Goal: Task Accomplishment & Management: Manage account settings

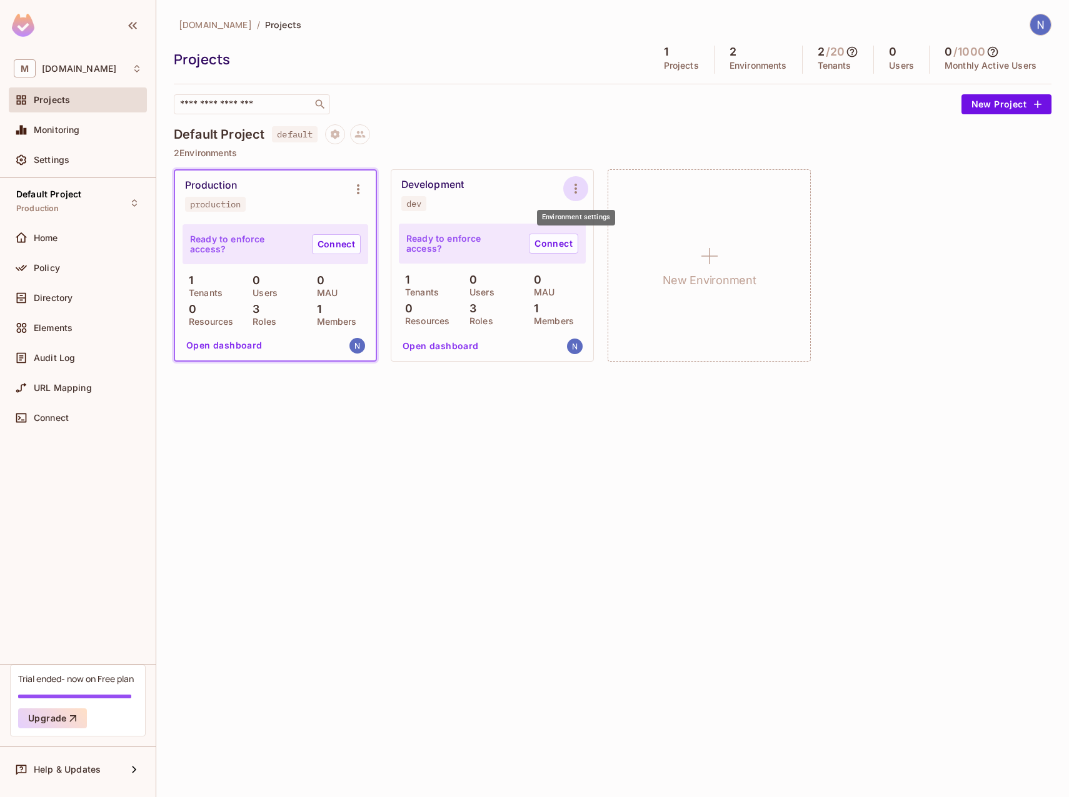
click at [577, 191] on icon "Environment settings" at bounding box center [575, 188] width 15 height 15
click at [416, 426] on div at bounding box center [534, 398] width 1069 height 797
drag, startPoint x: 277, startPoint y: 135, endPoint x: 313, endPoint y: 133, distance: 35.7
click at [313, 133] on span "default" at bounding box center [295, 134] width 46 height 16
copy span "default"
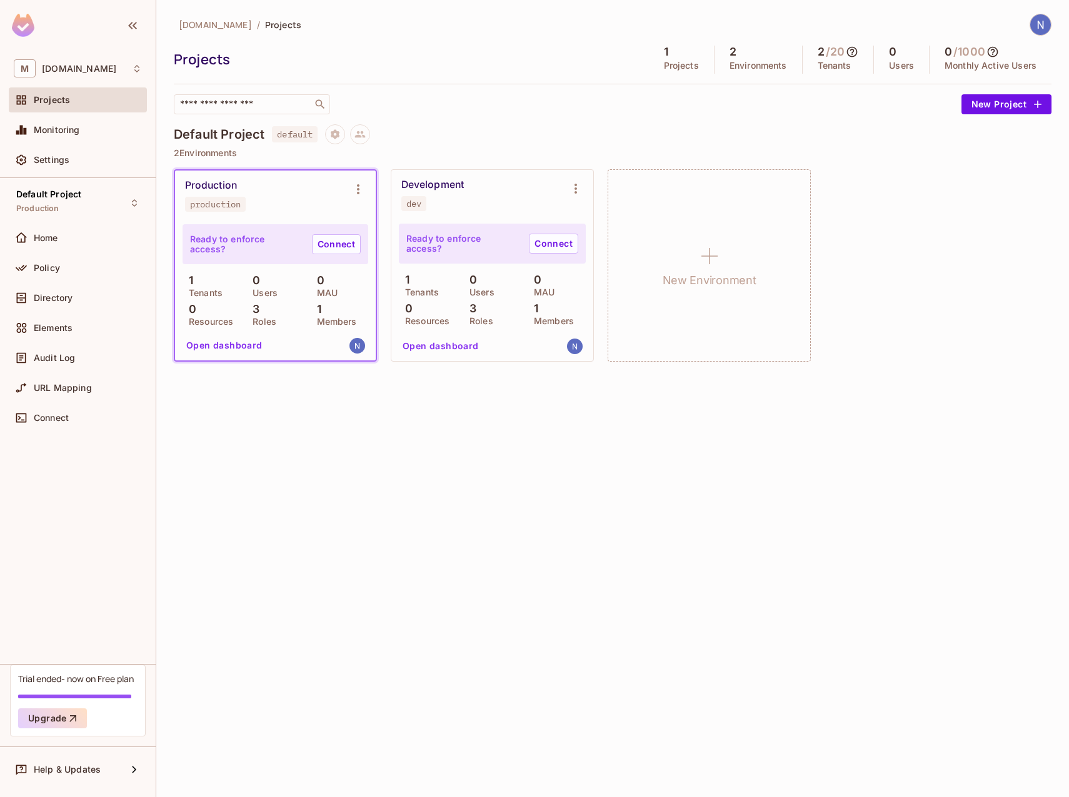
click at [294, 440] on div "mmc.com / Projects Projects 1 Projects 2 Environments 2 / 20 Tenants 0 Users 0 …" at bounding box center [612, 398] width 912 height 797
click at [447, 187] on div "Development" at bounding box center [432, 185] width 62 height 12
click at [545, 244] on link "Connect" at bounding box center [553, 244] width 49 height 20
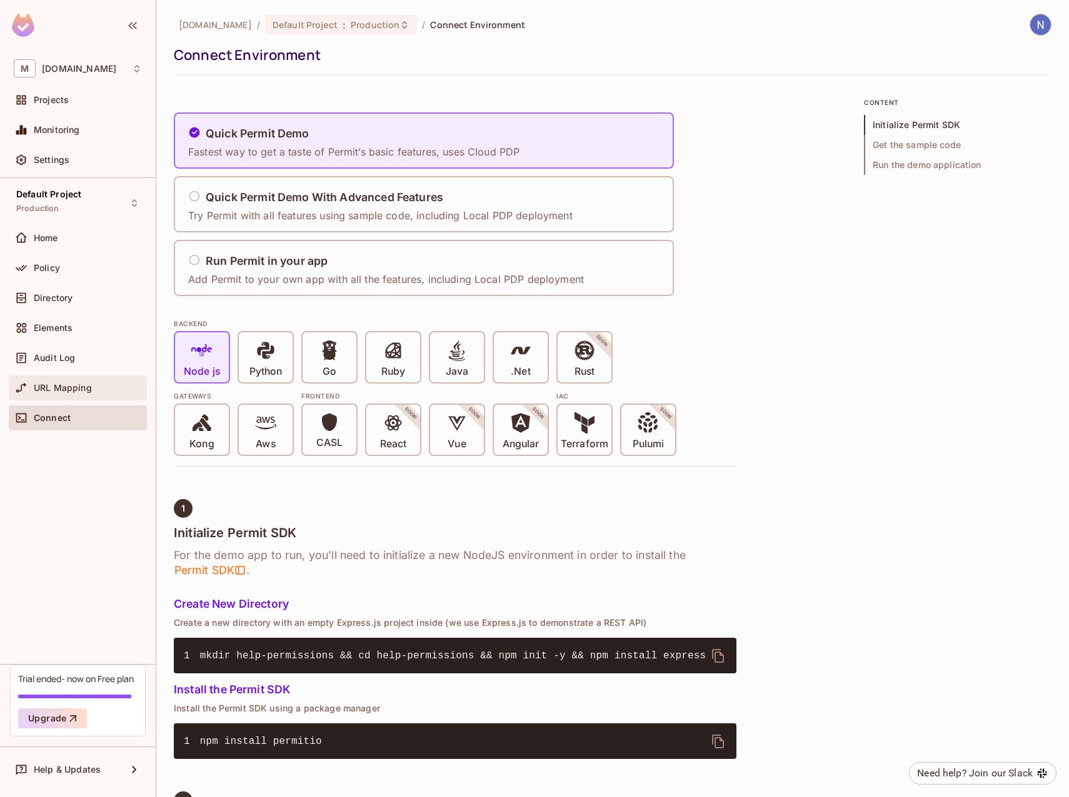
click at [58, 394] on div "URL Mapping" at bounding box center [78, 388] width 128 height 15
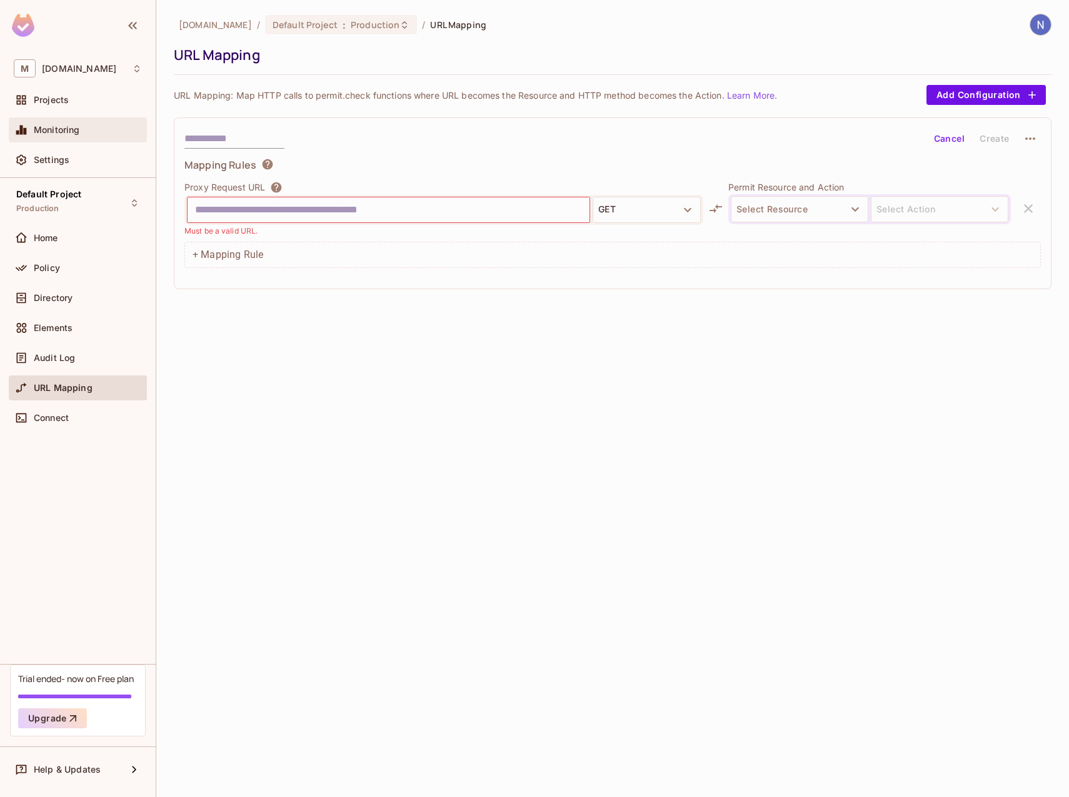
click at [83, 139] on div "Monitoring" at bounding box center [78, 129] width 138 height 25
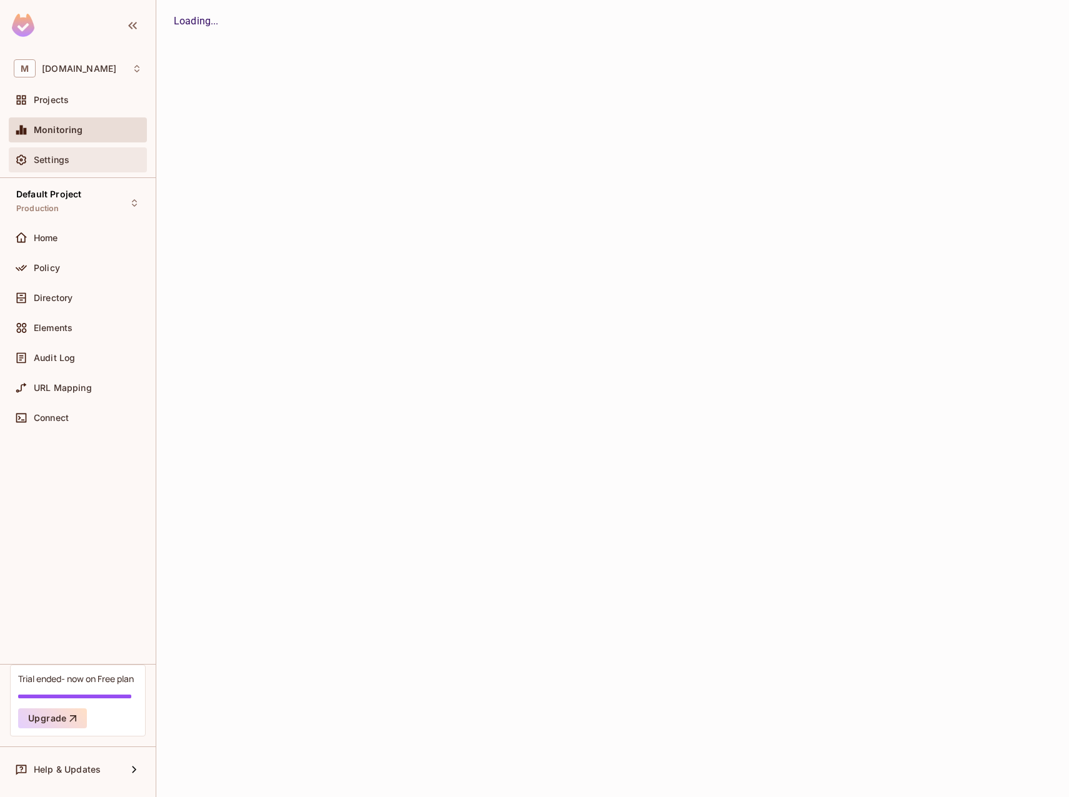
click at [82, 162] on div "Settings" at bounding box center [88, 160] width 108 height 10
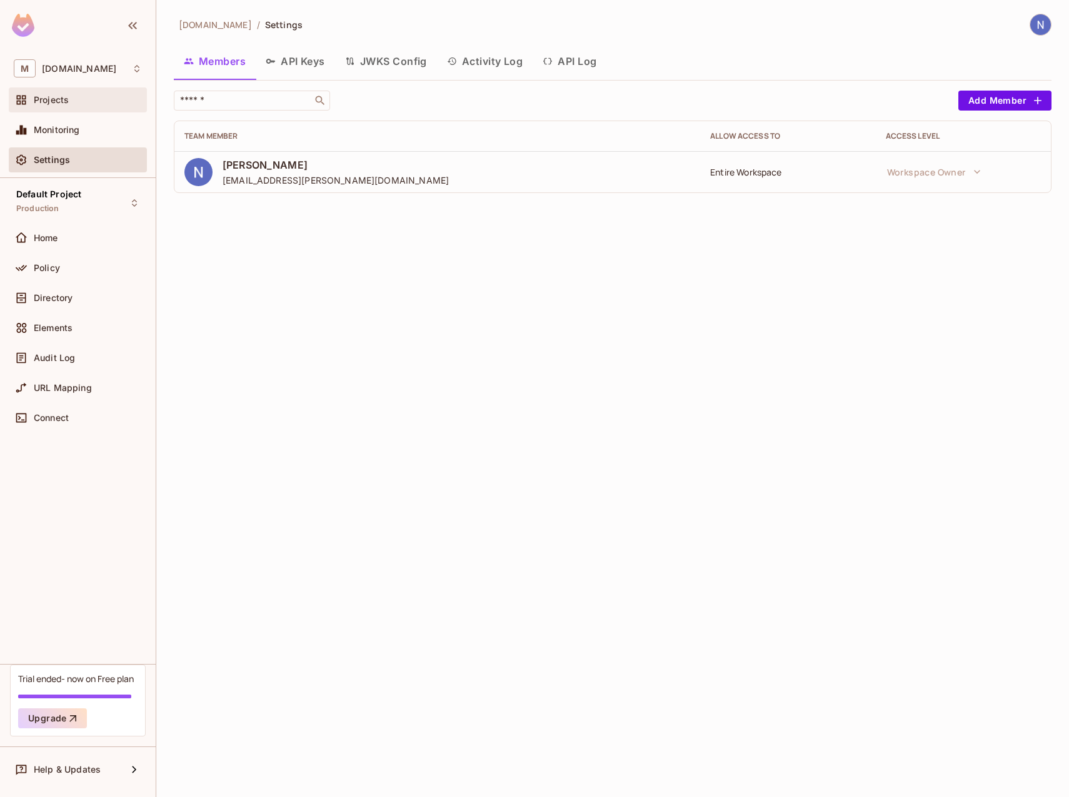
click at [82, 103] on div "Projects" at bounding box center [88, 100] width 108 height 10
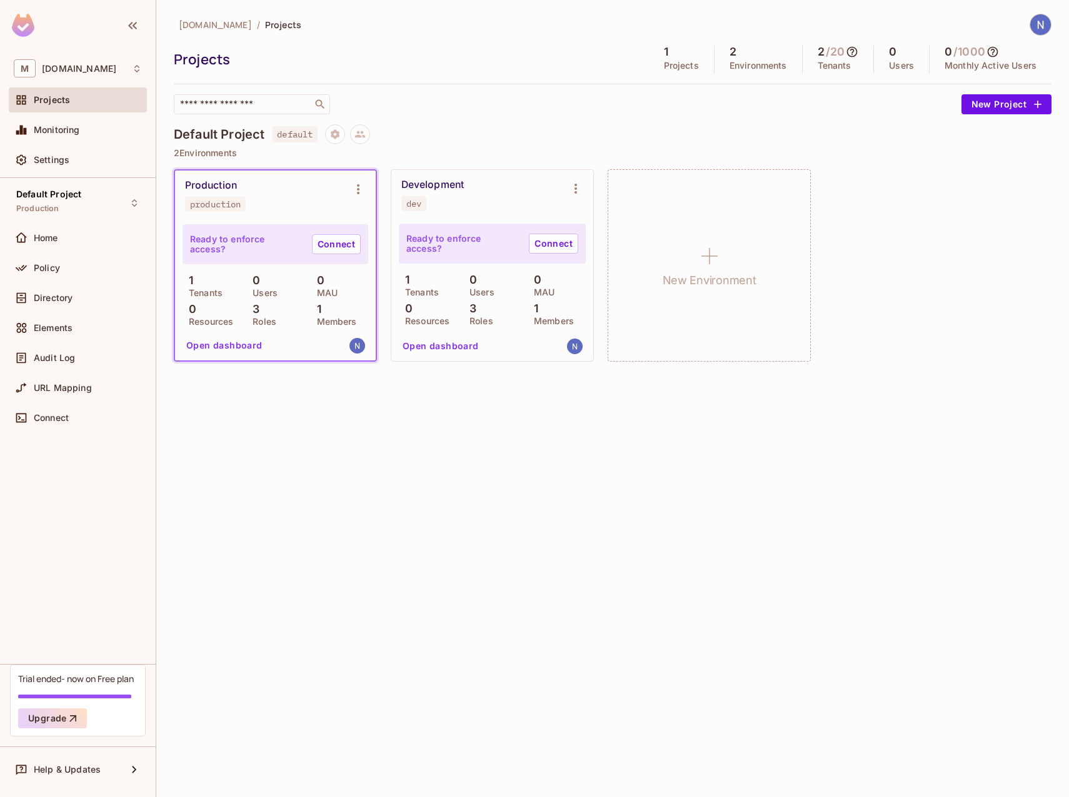
click at [451, 186] on div "Development" at bounding box center [432, 185] width 62 height 12
click at [414, 203] on div "dev" at bounding box center [413, 204] width 15 height 10
click at [418, 346] on button "Open dashboard" at bounding box center [440, 346] width 86 height 20
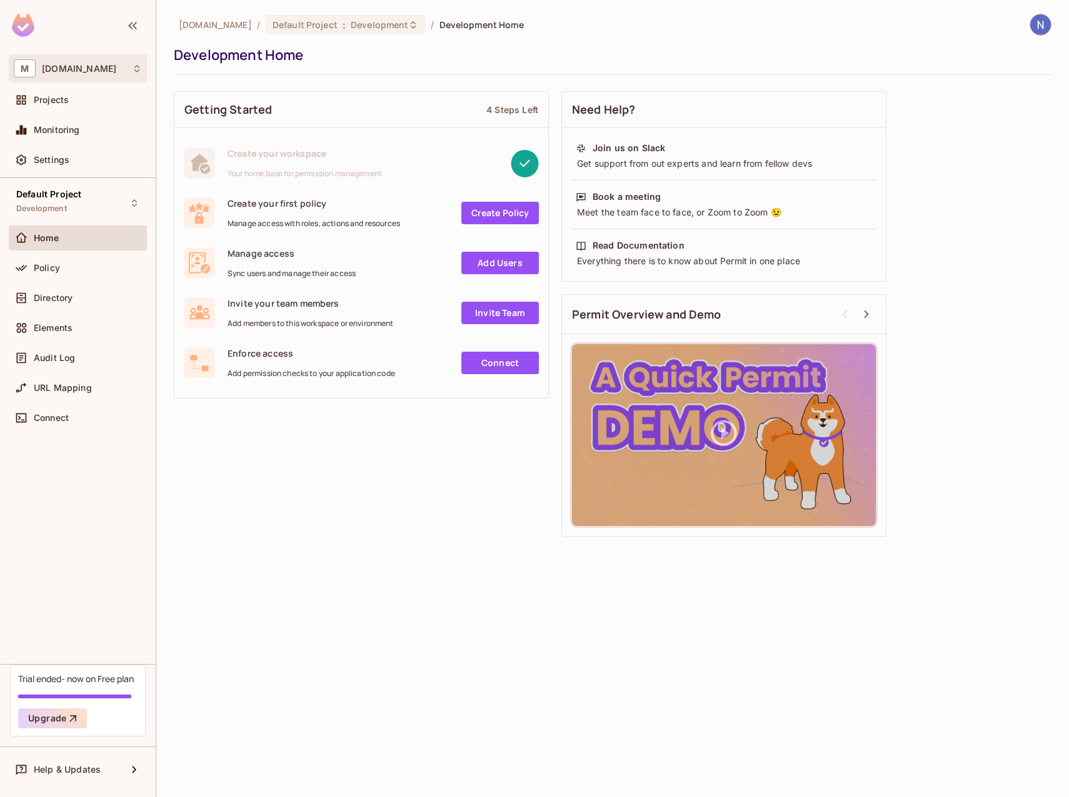
click at [104, 71] on div "M mmc.com" at bounding box center [78, 68] width 128 height 18
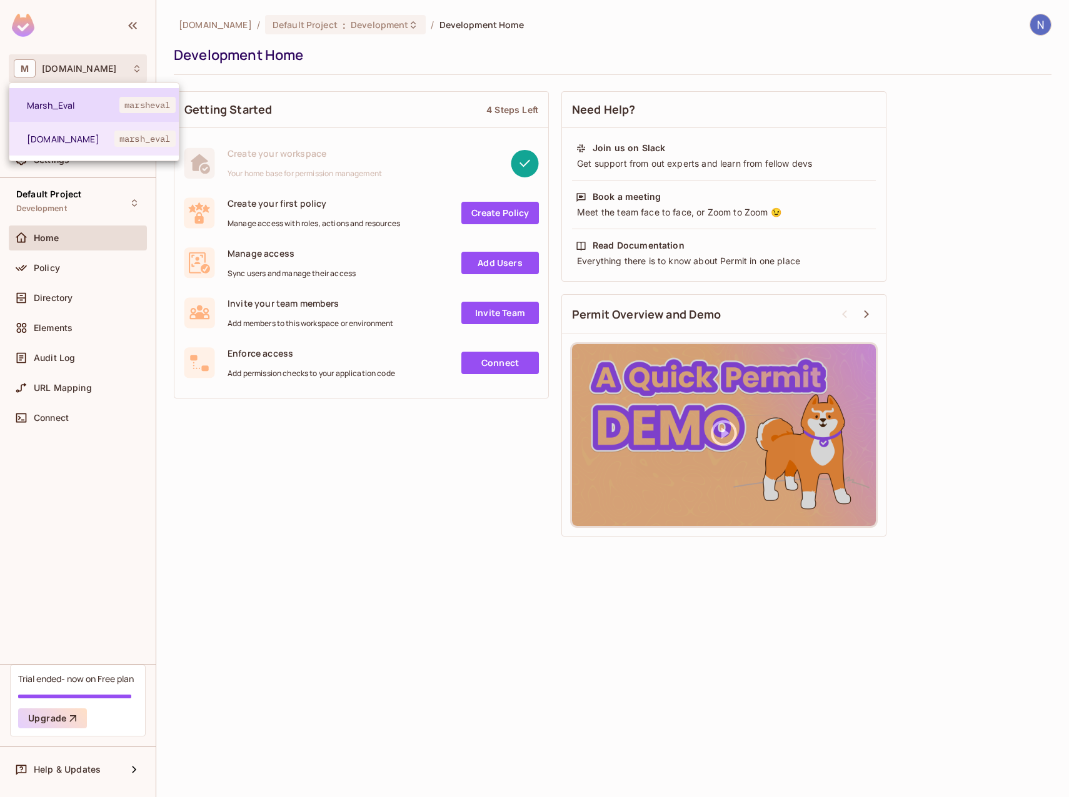
click at [96, 111] on li "Marsh_Eval marsheval" at bounding box center [93, 105] width 169 height 34
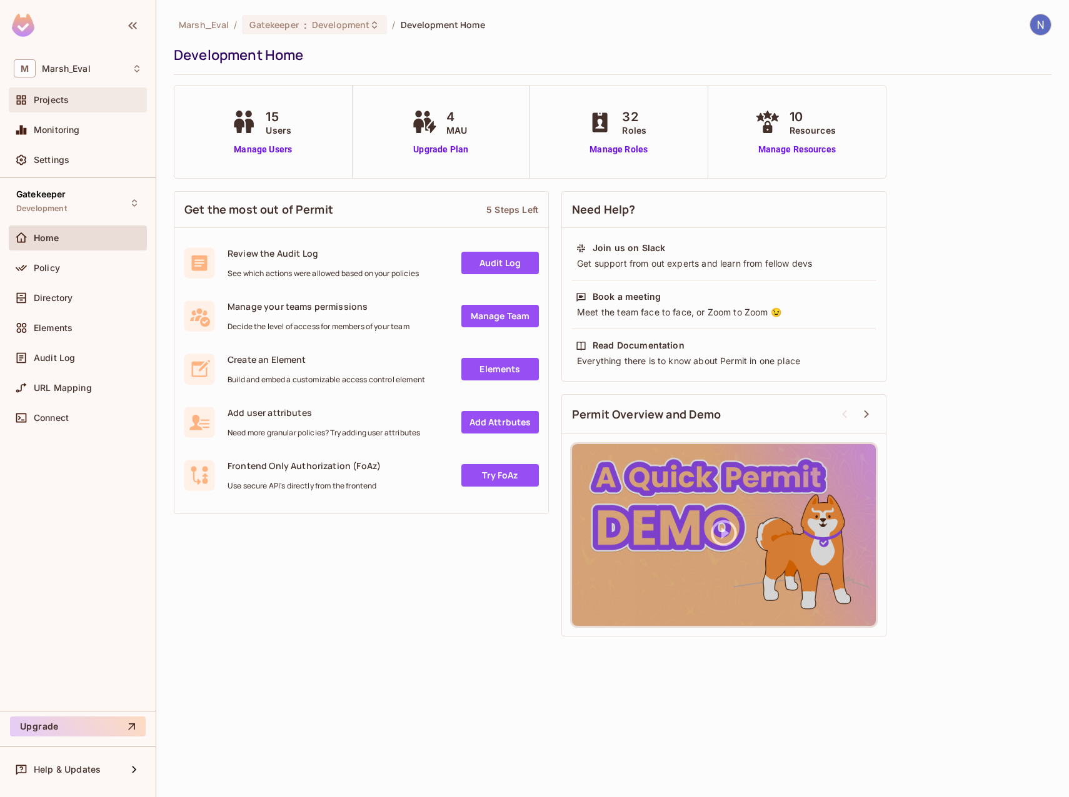
click at [59, 112] on div "Projects" at bounding box center [78, 99] width 138 height 25
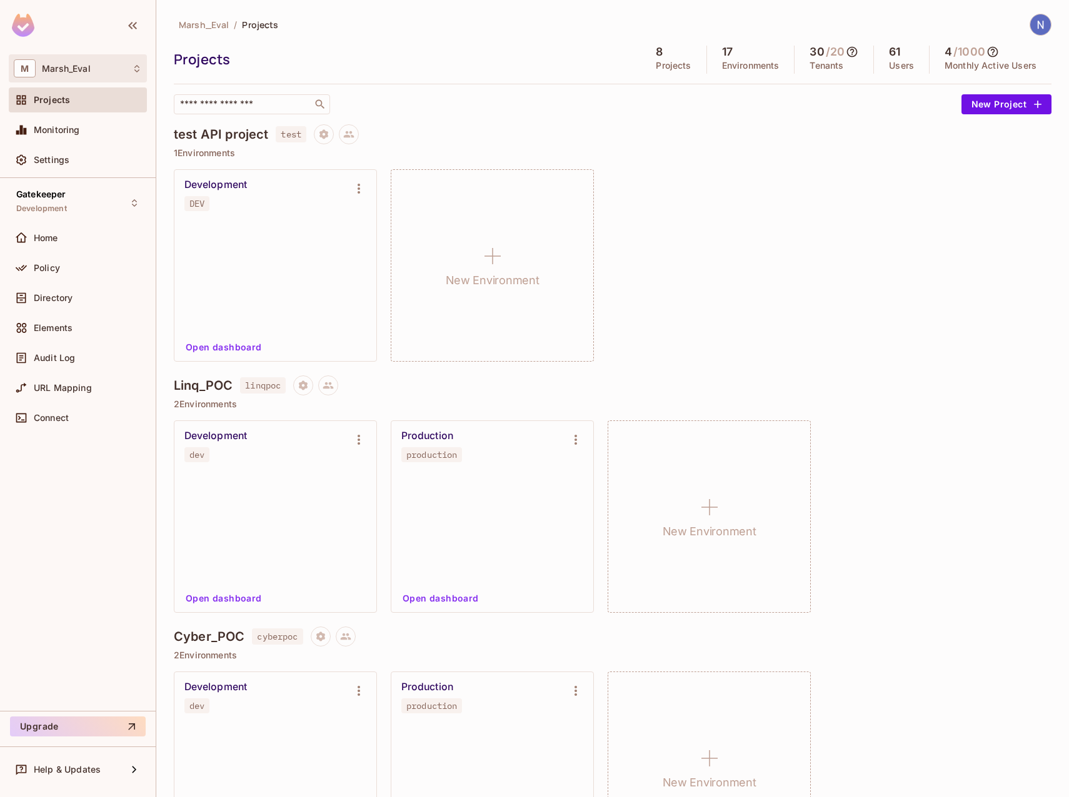
click at [107, 77] on div "M Marsh_Eval" at bounding box center [78, 68] width 128 height 18
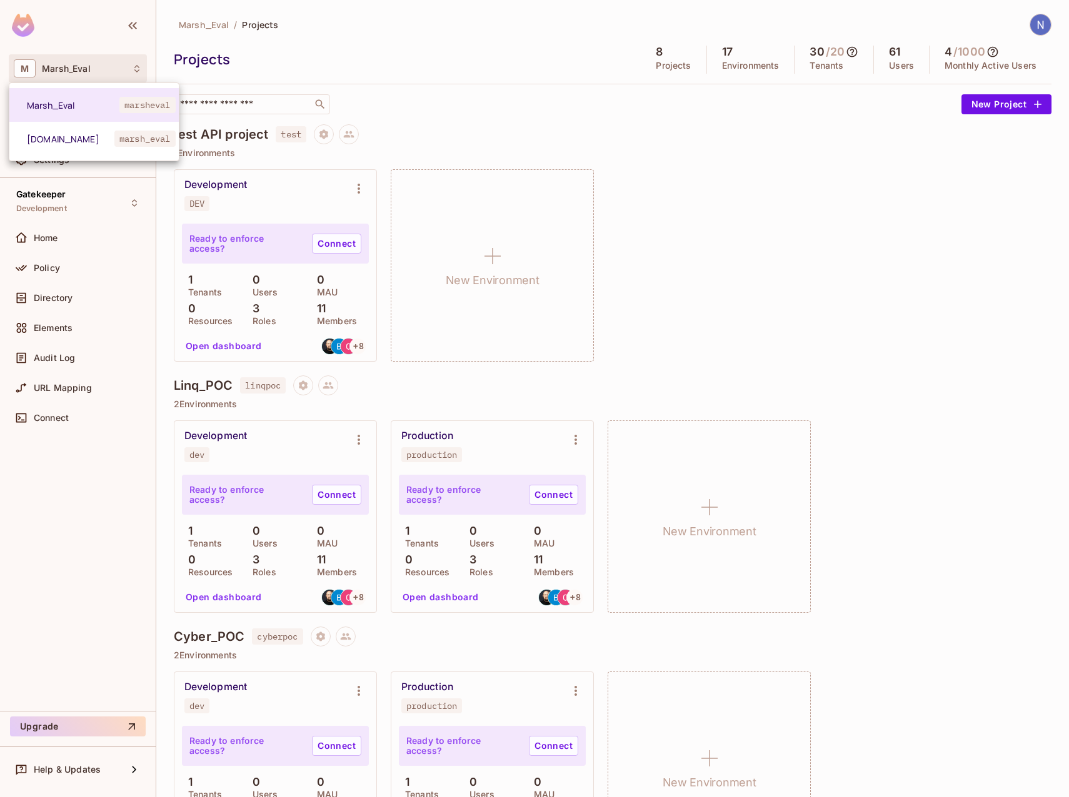
click at [729, 242] on div at bounding box center [534, 398] width 1069 height 797
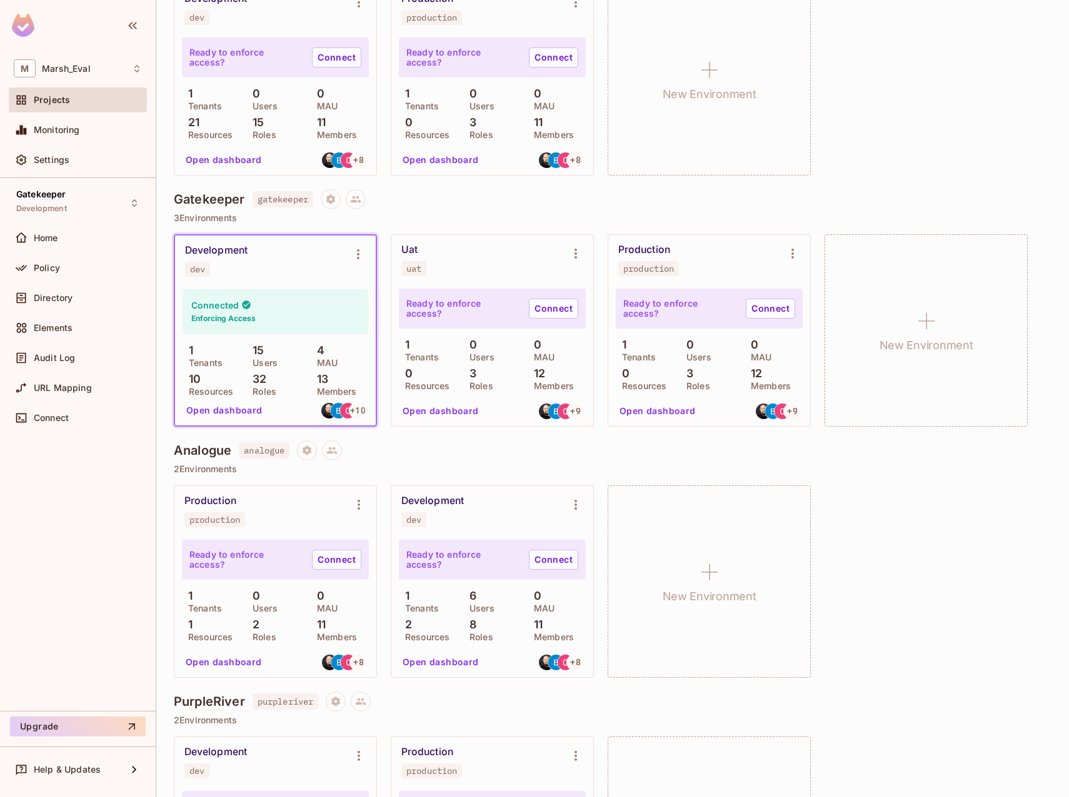
scroll to position [687, 0]
click at [231, 408] on button "Open dashboard" at bounding box center [224, 412] width 86 height 20
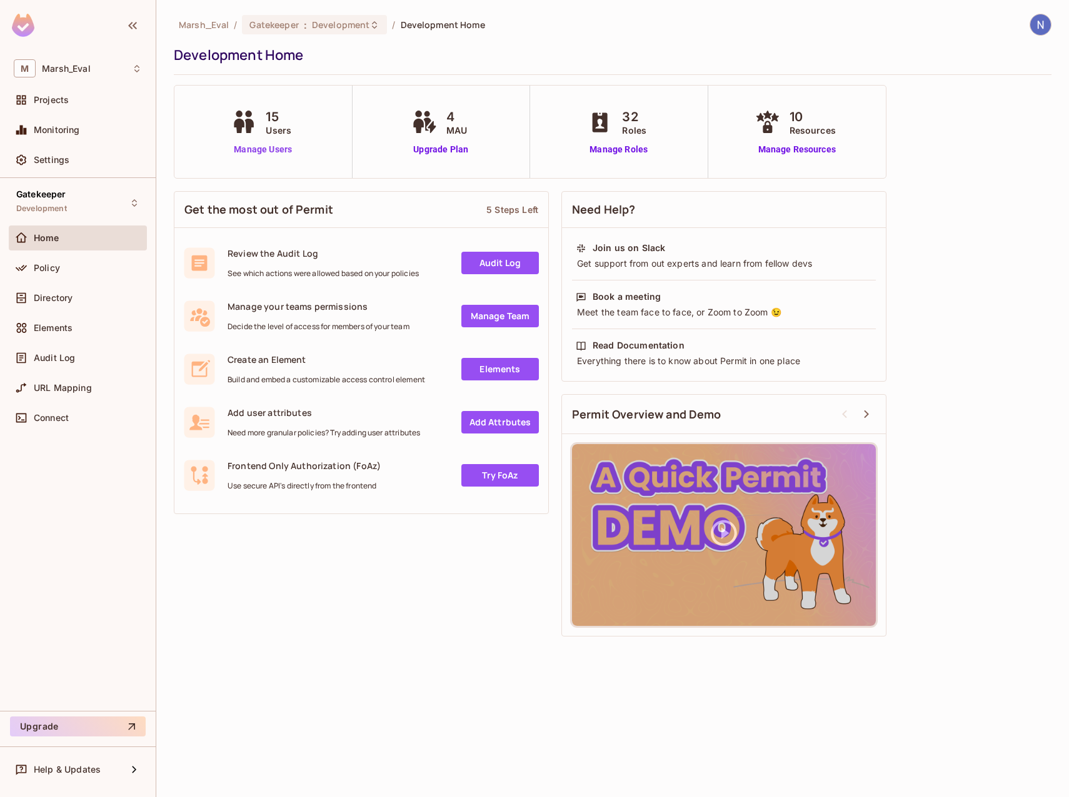
click at [270, 154] on link "Manage Users" at bounding box center [262, 149] width 69 height 13
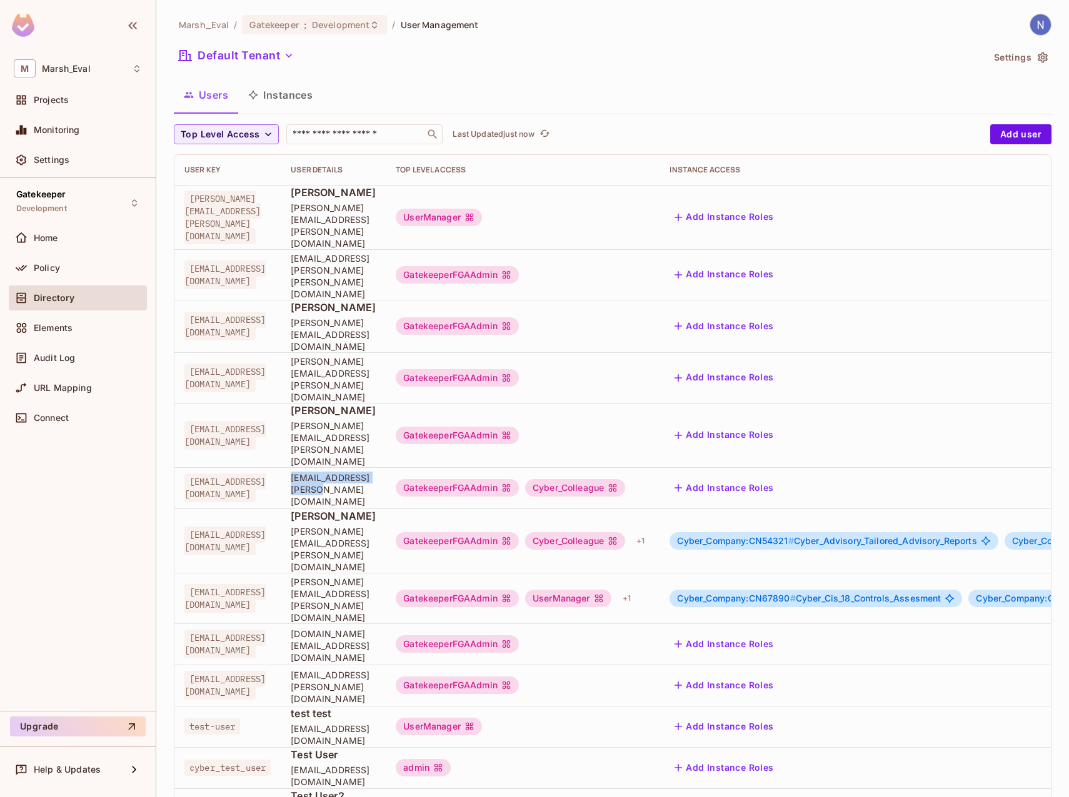
drag, startPoint x: 341, startPoint y: 411, endPoint x: 453, endPoint y: 409, distance: 111.9
click at [386, 467] on td "[EMAIL_ADDRESS][PERSON_NAME][DOMAIN_NAME]" at bounding box center [333, 487] width 105 height 41
copy span "[EMAIL_ADDRESS][PERSON_NAME][DOMAIN_NAME]"
click at [96, 93] on div "Projects" at bounding box center [78, 99] width 128 height 15
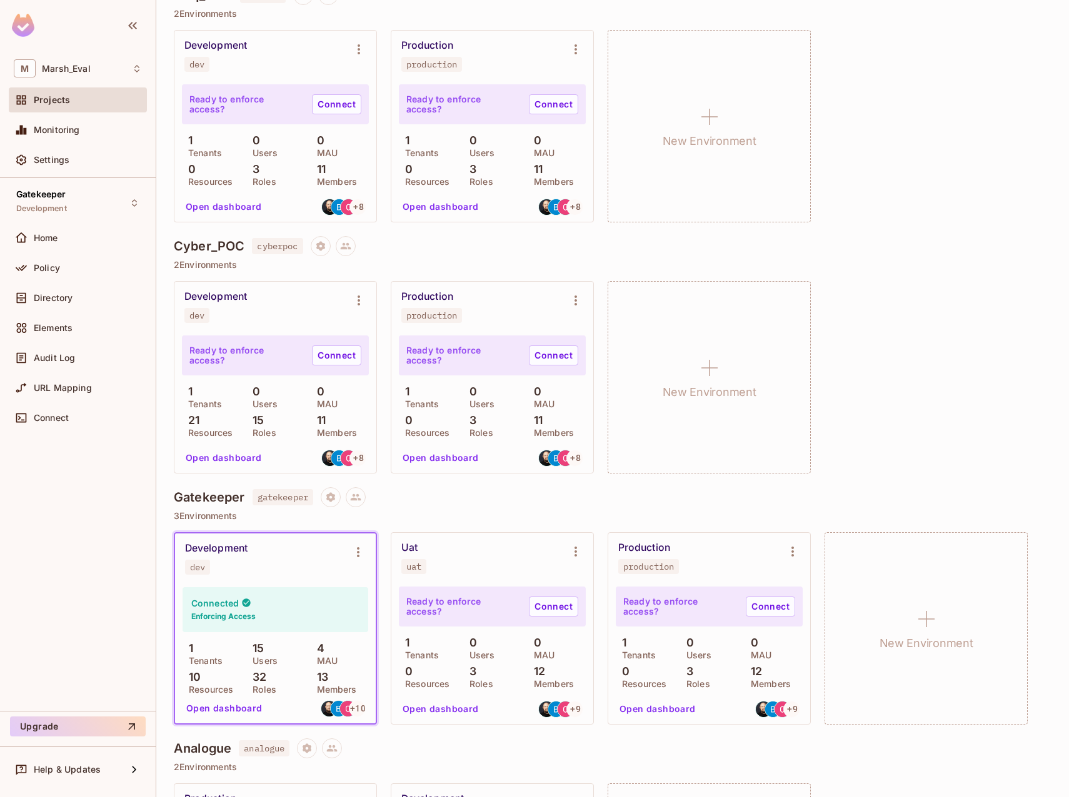
scroll to position [562, 0]
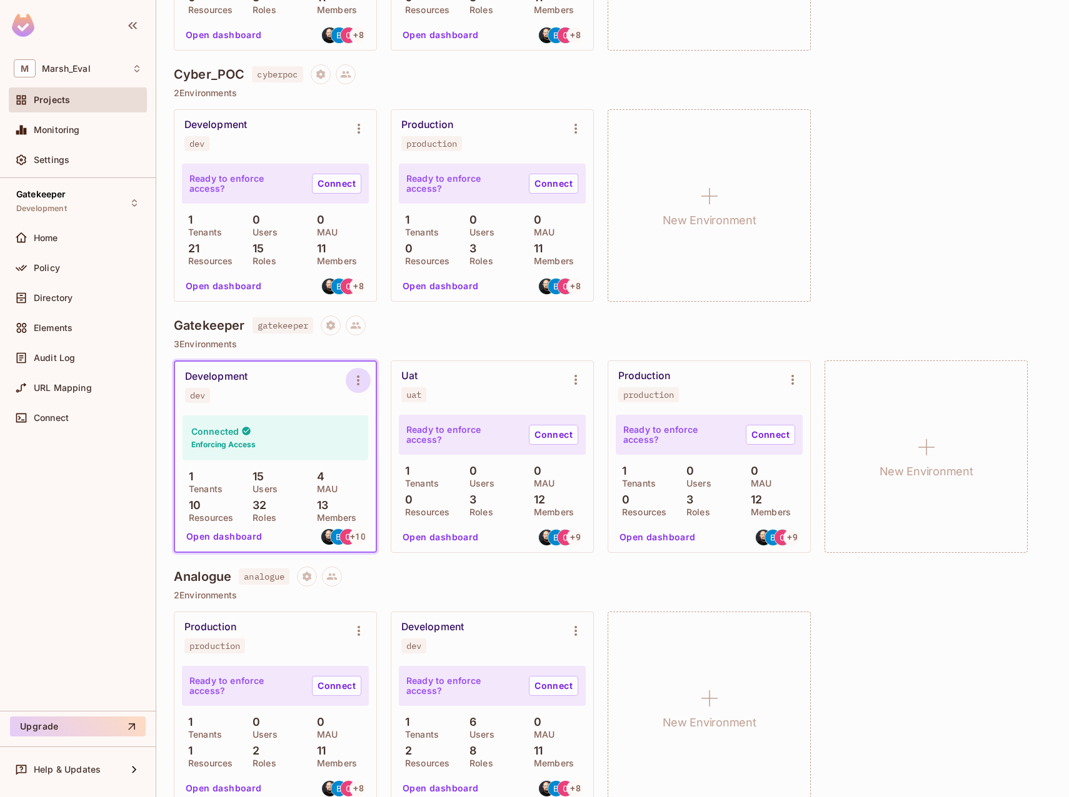
click at [364, 383] on icon "Environment settings" at bounding box center [358, 380] width 15 height 15
click at [400, 439] on span "Copy API Key" at bounding box center [422, 432] width 66 height 20
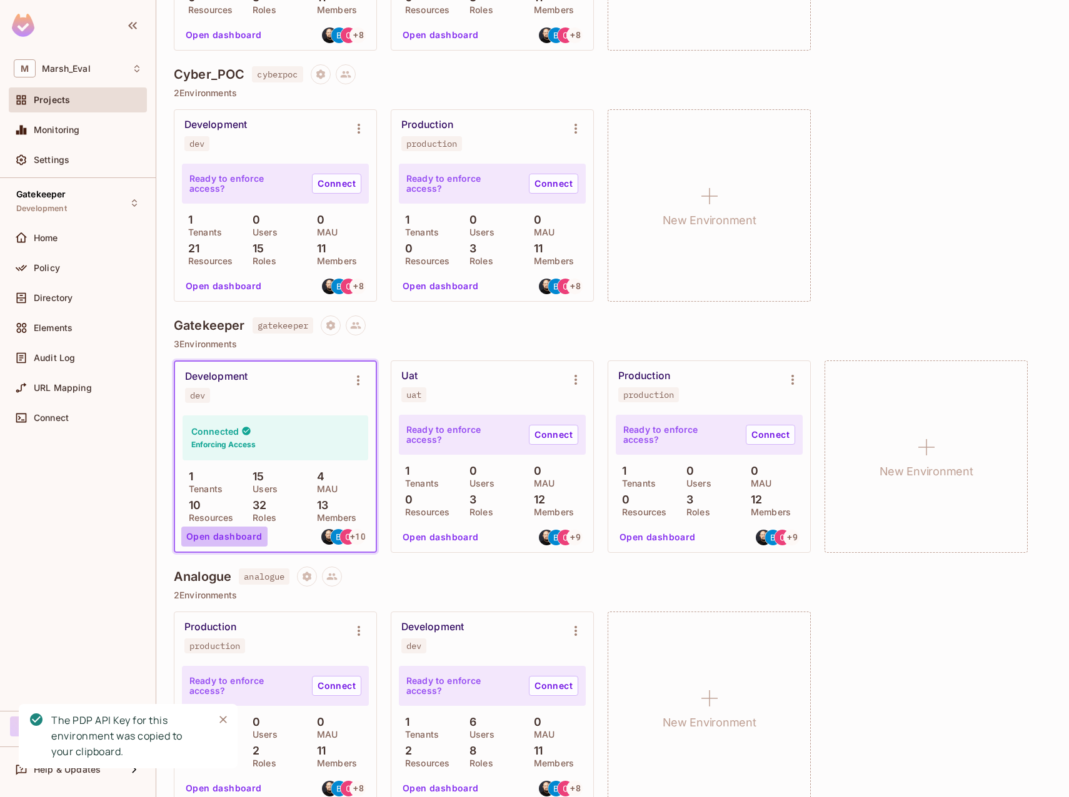
click at [233, 541] on button "Open dashboard" at bounding box center [224, 537] width 86 height 20
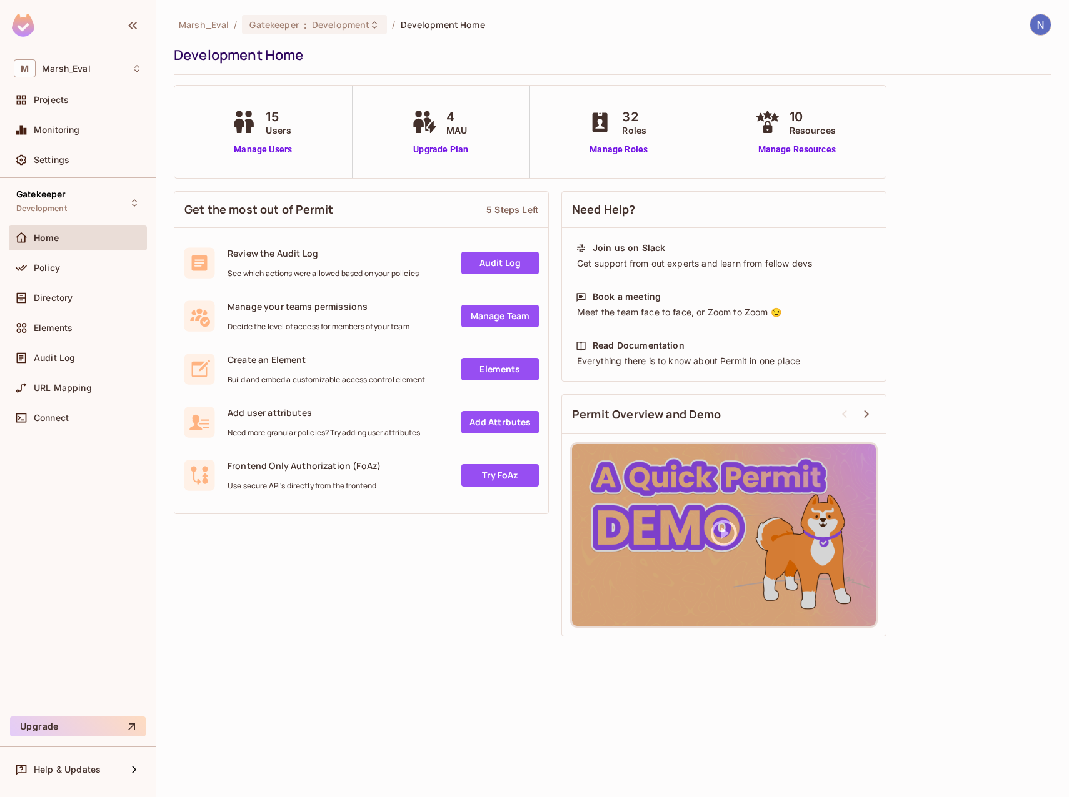
click at [270, 156] on div "15 Users Manage Users" at bounding box center [263, 132] width 178 height 92
click at [281, 144] on link "Manage Users" at bounding box center [262, 149] width 69 height 13
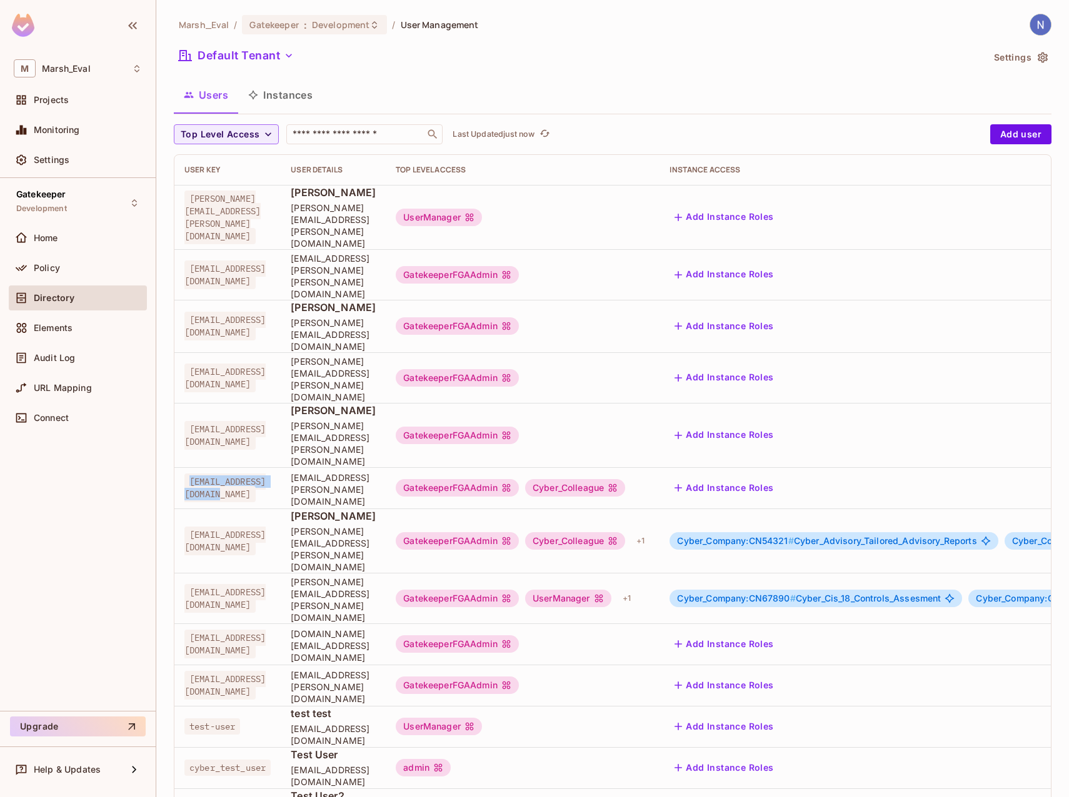
drag, startPoint x: 188, startPoint y: 411, endPoint x: 311, endPoint y: 413, distance: 123.1
click at [266, 474] on span "[EMAIL_ADDRESS][DOMAIN_NAME]" at bounding box center [224, 488] width 81 height 29
copy span "[EMAIL_ADDRESS][DOMAIN_NAME]"
click at [172, 415] on div "Marsh_Eval / Gatekeeper : Development / User Management Default Tenant Settings…" at bounding box center [612, 398] width 912 height 797
click at [283, 101] on button "Instances" at bounding box center [280, 94] width 84 height 31
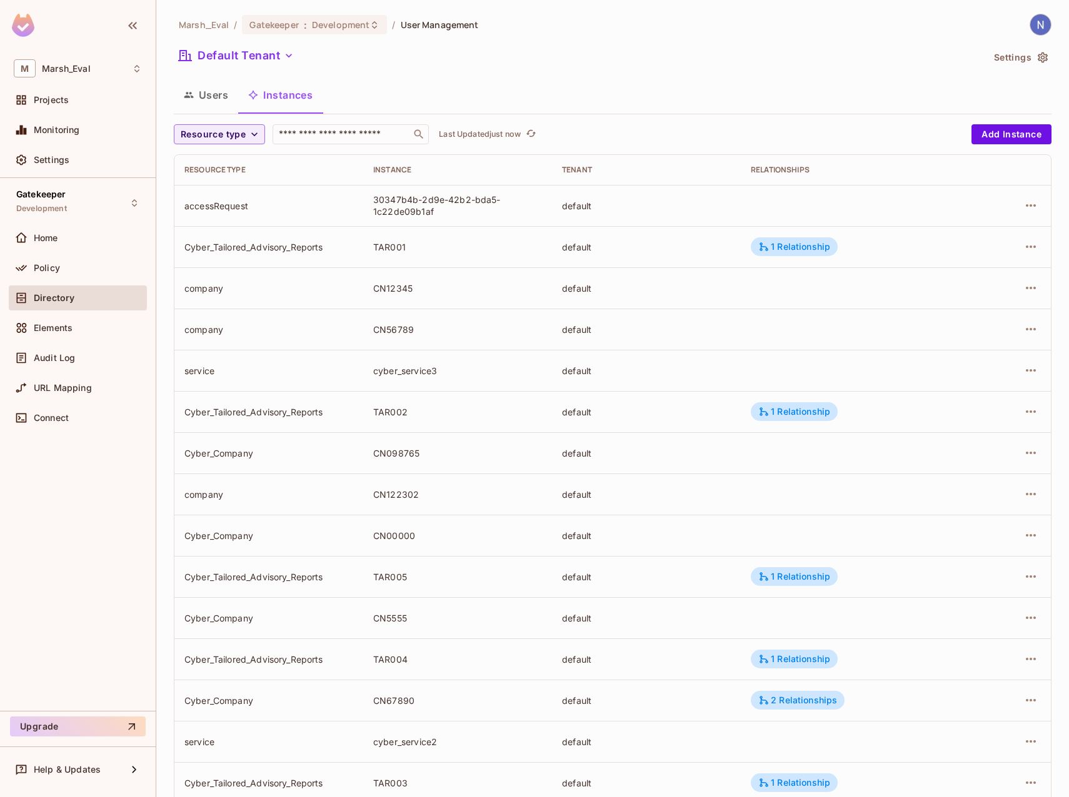
click at [211, 101] on button "Users" at bounding box center [206, 94] width 64 height 31
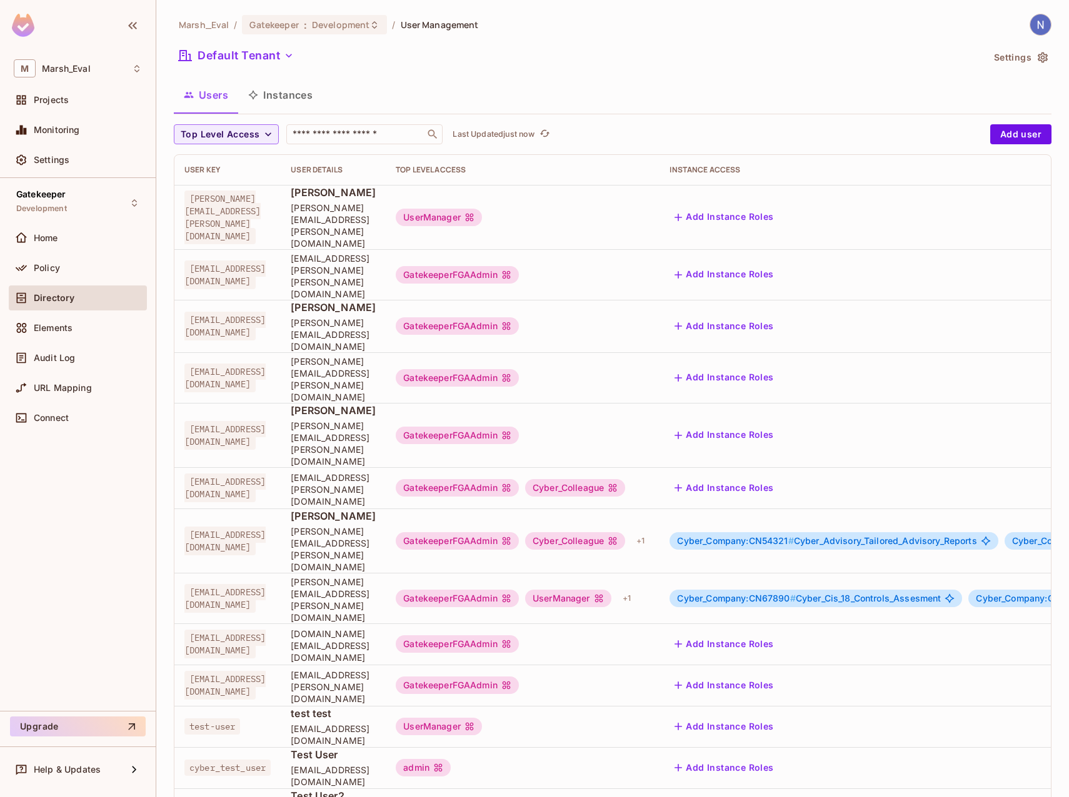
click at [75, 113] on div "Projects" at bounding box center [78, 102] width 138 height 30
click at [84, 99] on div "Projects" at bounding box center [88, 100] width 108 height 10
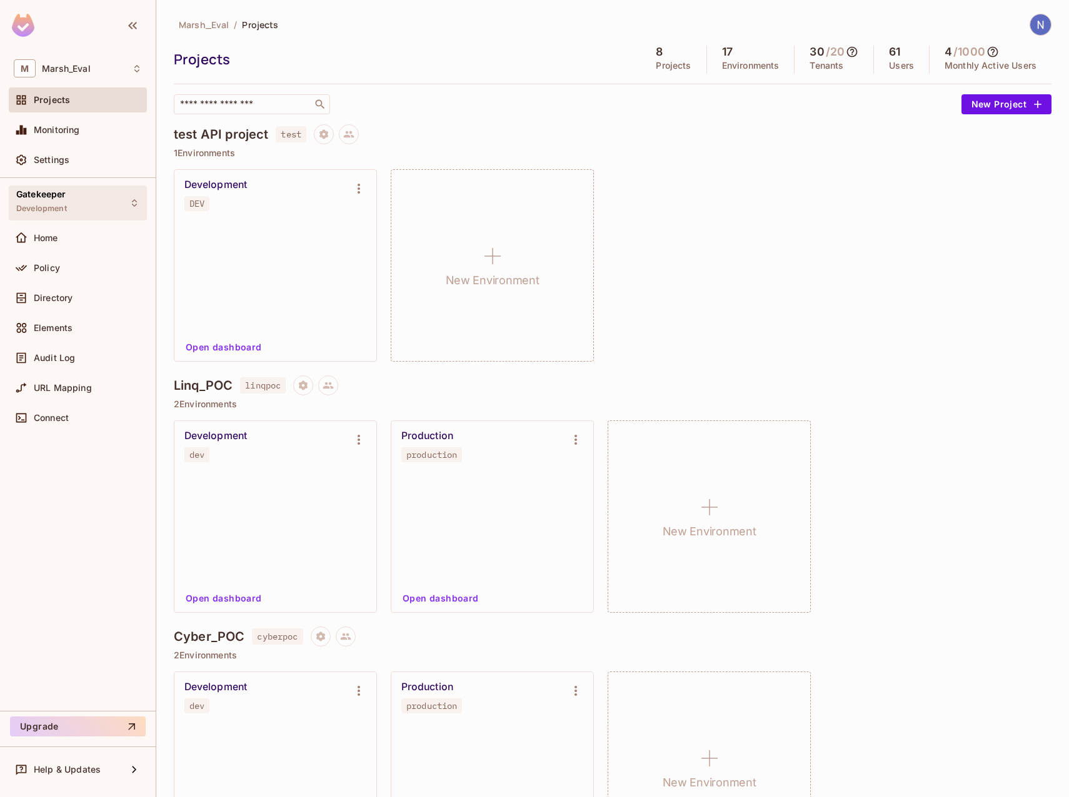
click at [117, 205] on div "Gatekeeper Development" at bounding box center [78, 203] width 138 height 34
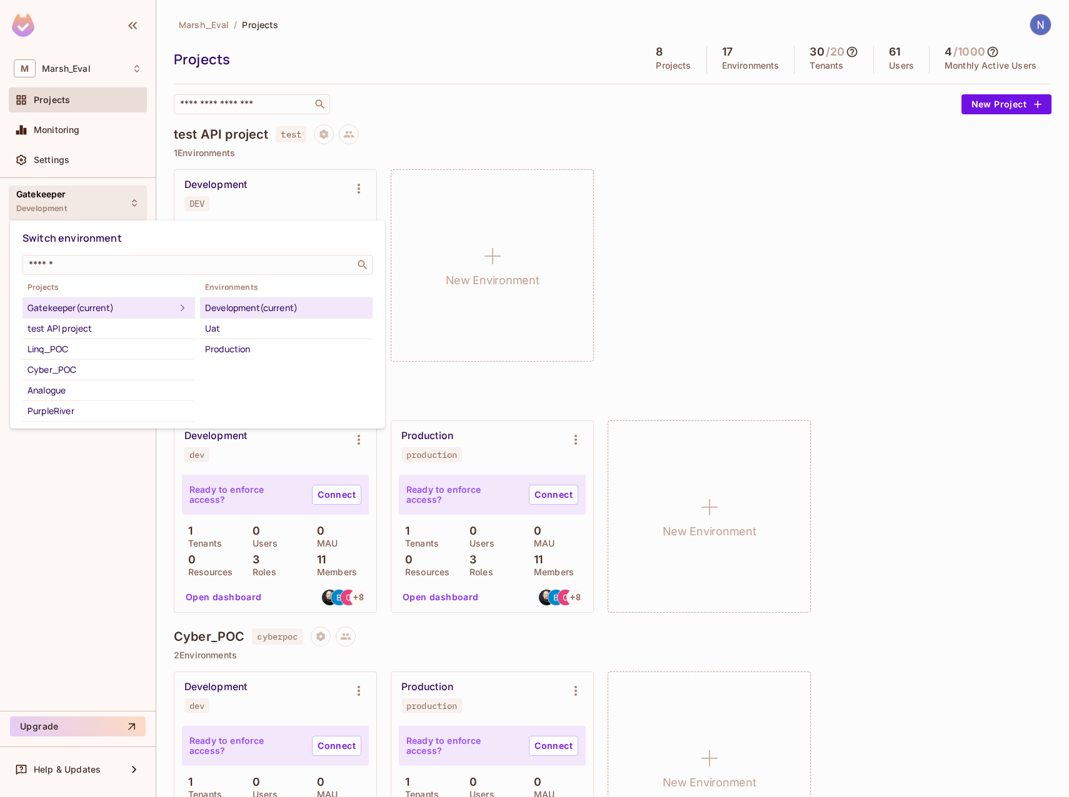
click at [747, 247] on div at bounding box center [534, 398] width 1069 height 797
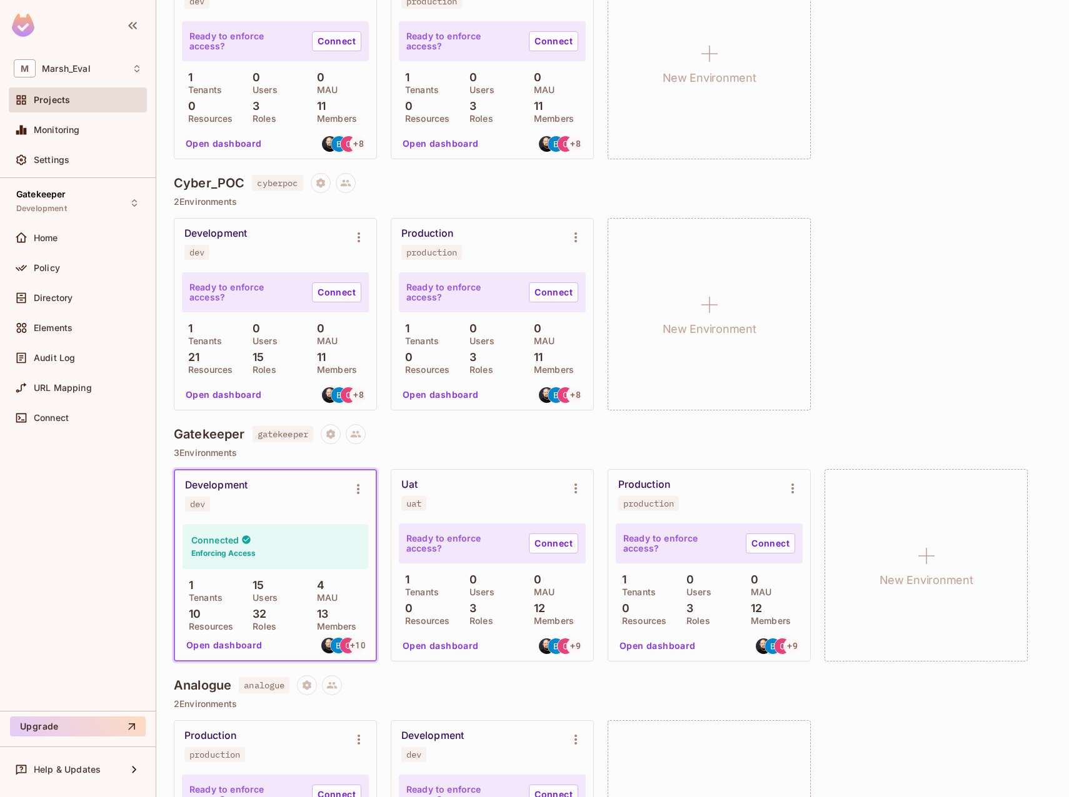
scroll to position [562, 0]
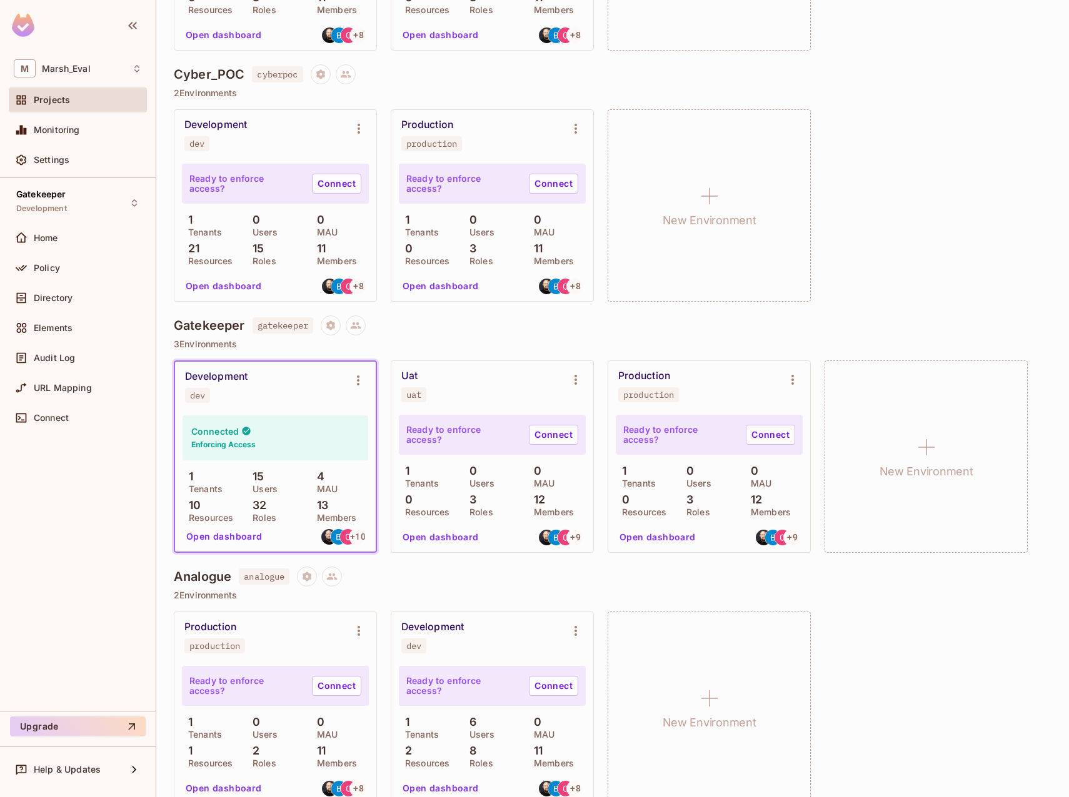
click at [289, 327] on span "gatekeeper" at bounding box center [282, 325] width 61 height 16
click at [352, 382] on icon "Environment settings" at bounding box center [358, 380] width 15 height 15
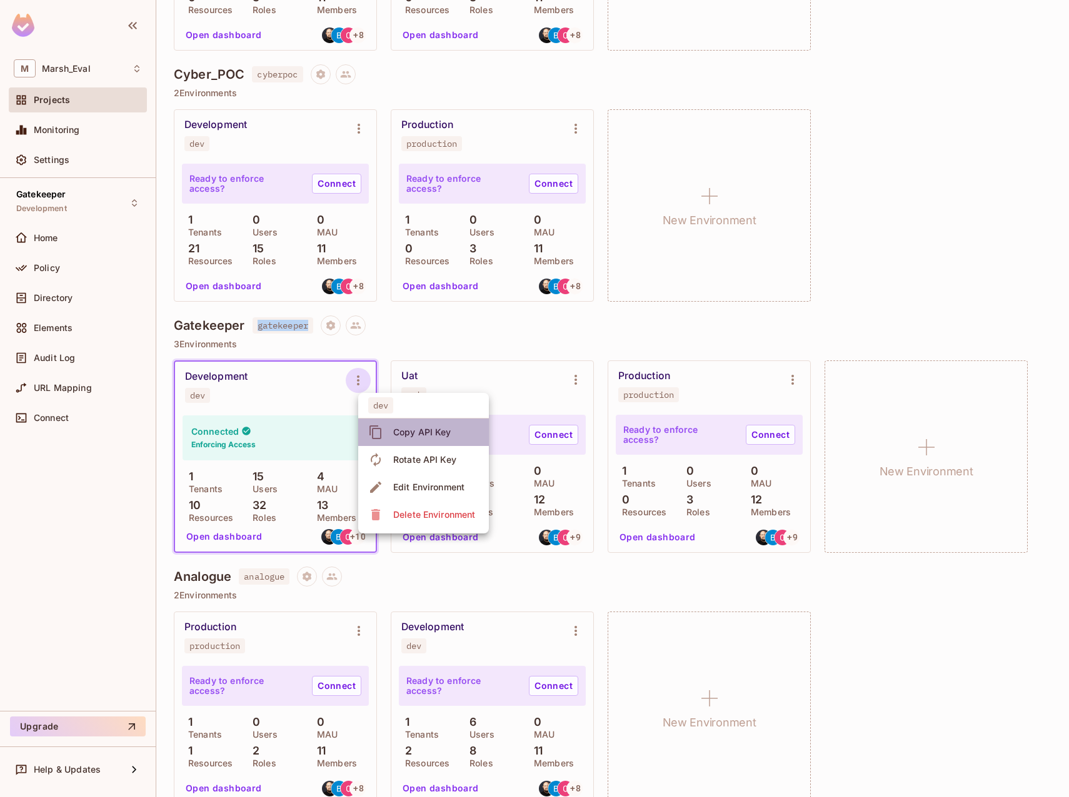
click at [394, 435] on div "Copy API Key" at bounding box center [422, 432] width 58 height 12
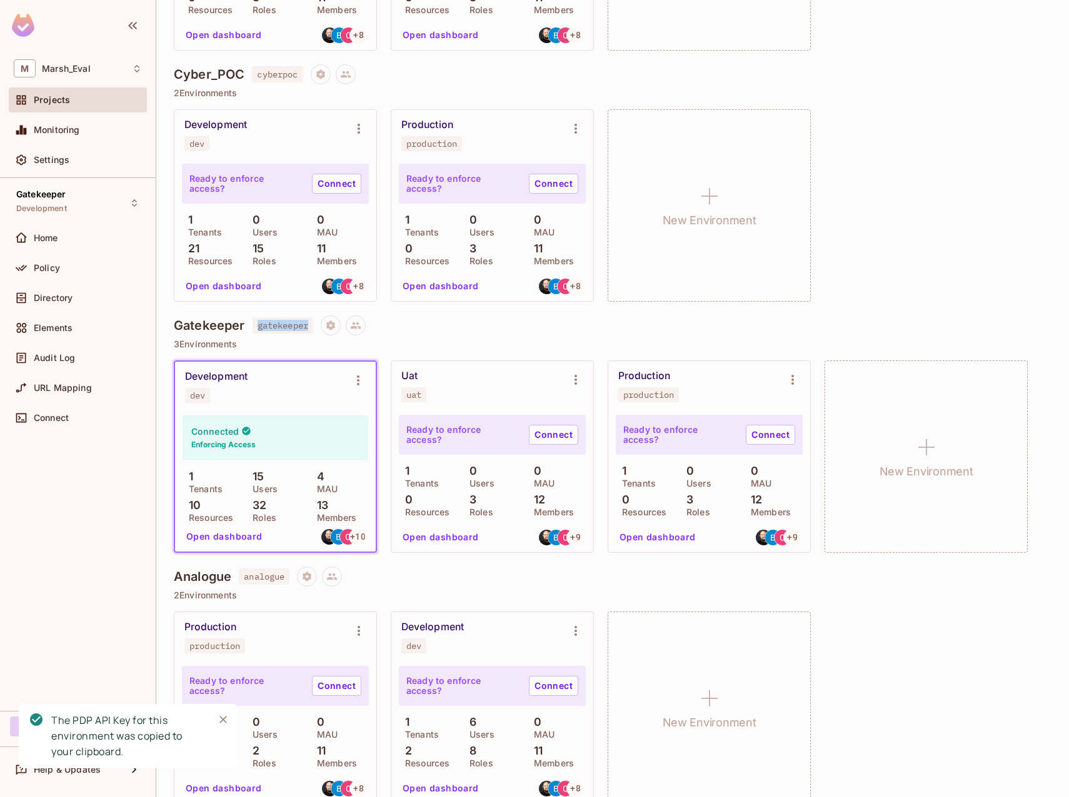
click at [227, 721] on icon "Close" at bounding box center [223, 720] width 12 height 12
